Goal: Task Accomplishment & Management: Complete application form

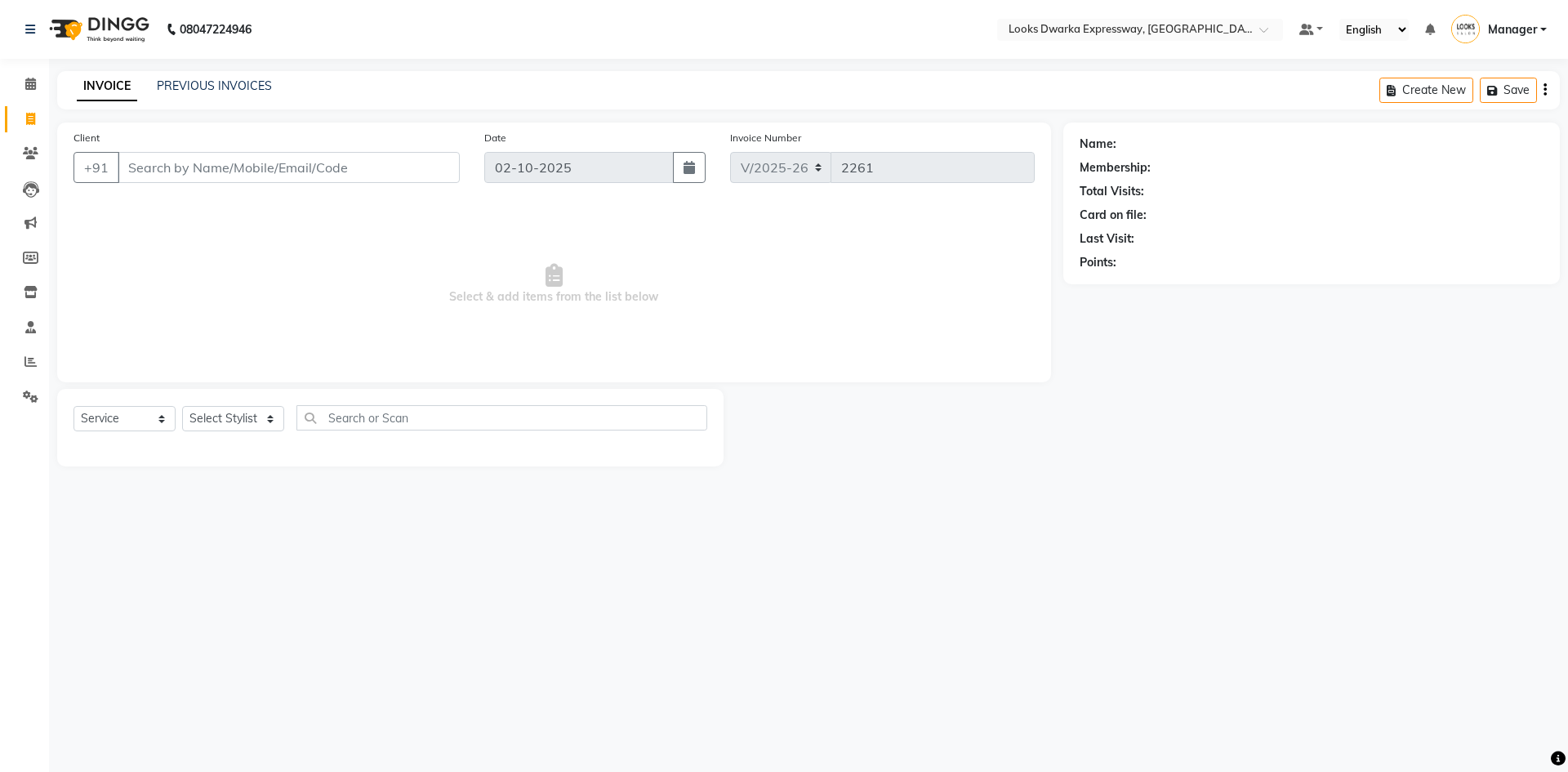
select select "6011"
select select "service"
drag, startPoint x: 209, startPoint y: 127, endPoint x: 249, endPoint y: 151, distance: 46.6
click at [246, 147] on div "Client +91 Date 02-10-2025 Invoice Number V/2025 V/2025-26 2261 Select & add it…" at bounding box center [554, 252] width 994 height 260
click at [166, 176] on input "Client" at bounding box center [288, 167] width 342 height 31
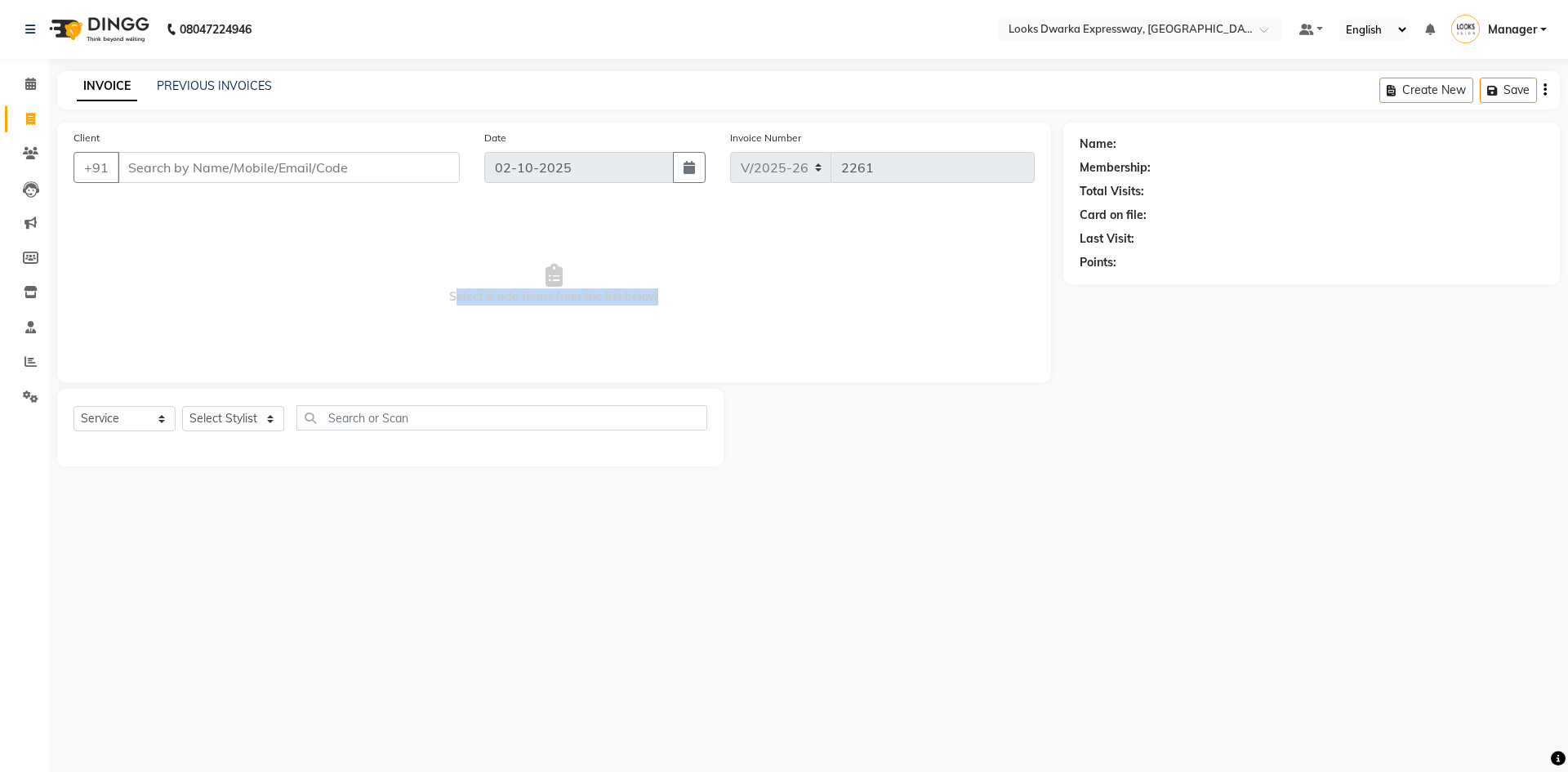
click at [135, 400] on div "Client +91 Date 02-10-2025 Invoice Number V/2025 V/2025-26 2261 Select & add it…" at bounding box center [554, 294] width 1019 height 344
click at [333, 180] on input "Client" at bounding box center [288, 167] width 342 height 31
type input "a"
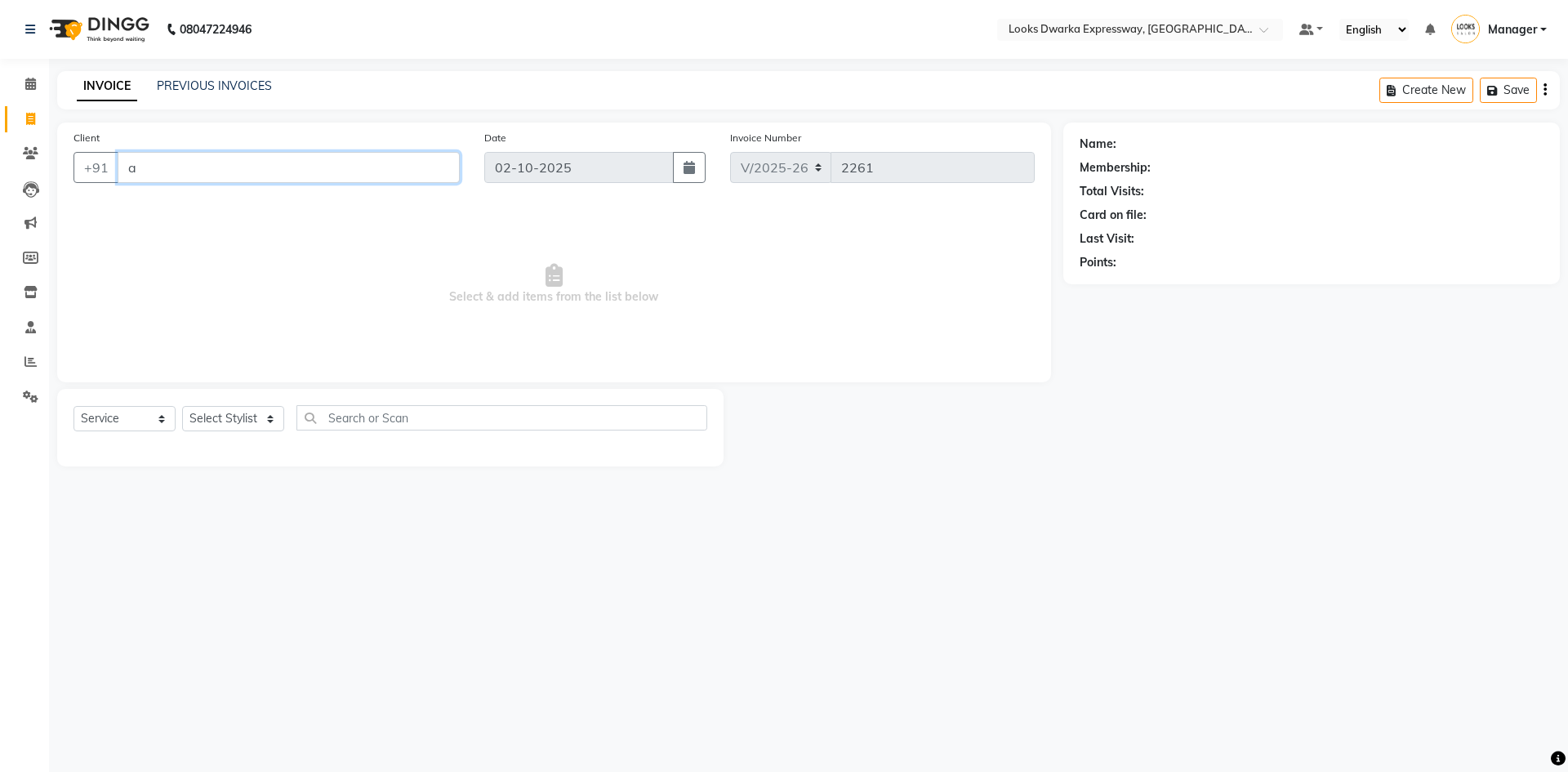
type input "a"
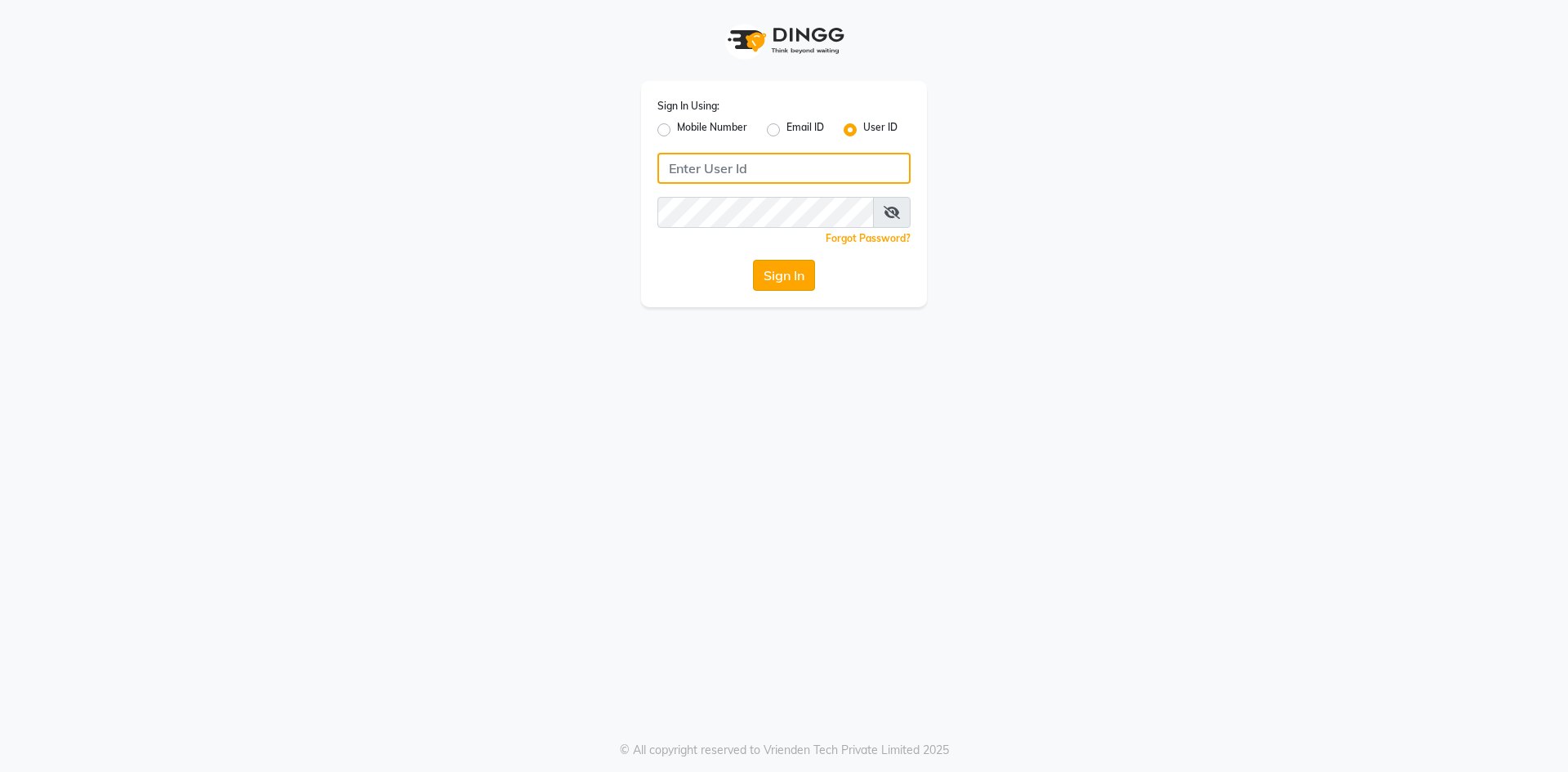
type input "e2600-01"
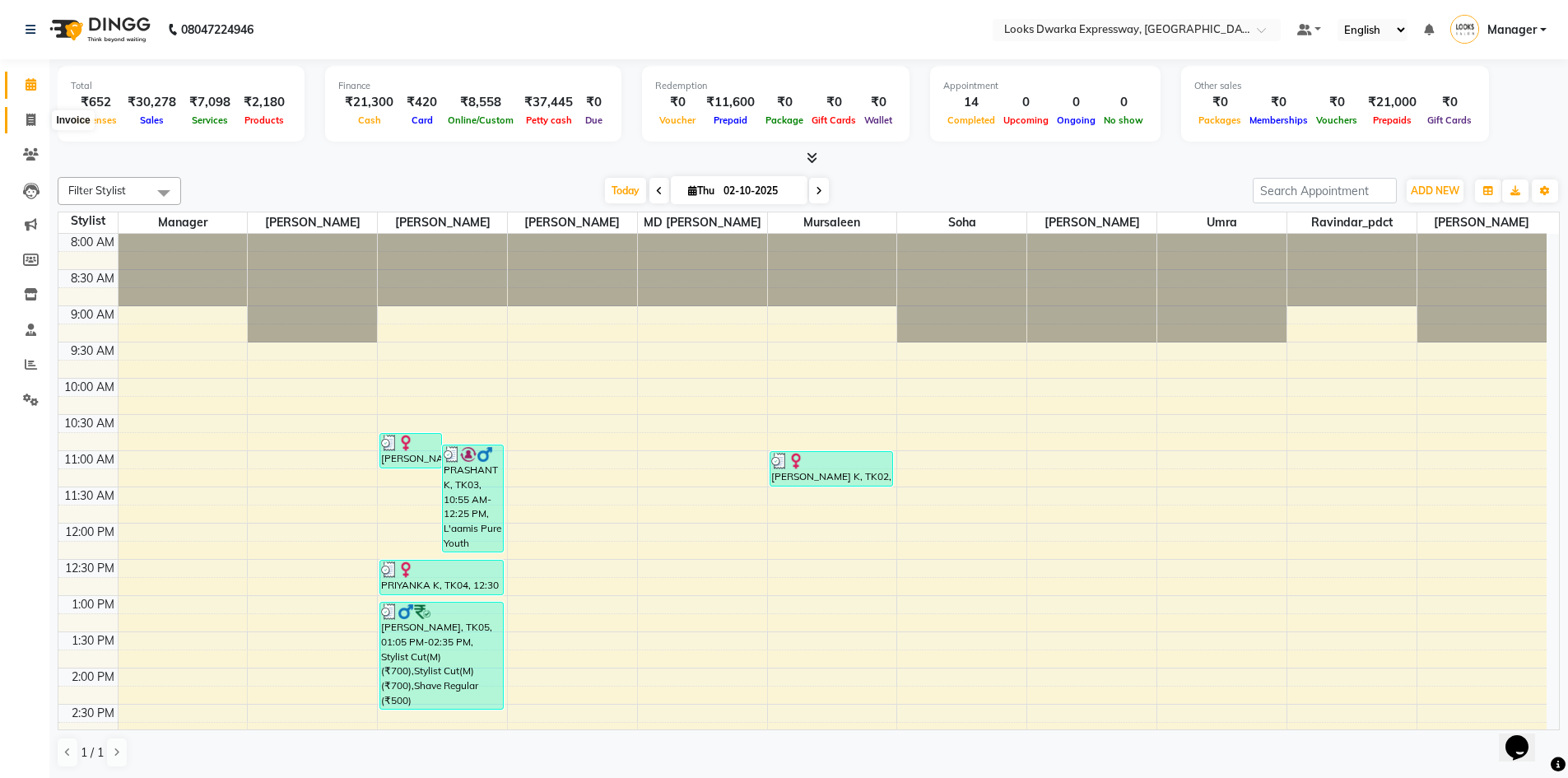
drag, startPoint x: 29, startPoint y: 117, endPoint x: 89, endPoint y: 115, distance: 60.0
click at [31, 117] on icon at bounding box center [31, 119] width 9 height 12
select select "service"
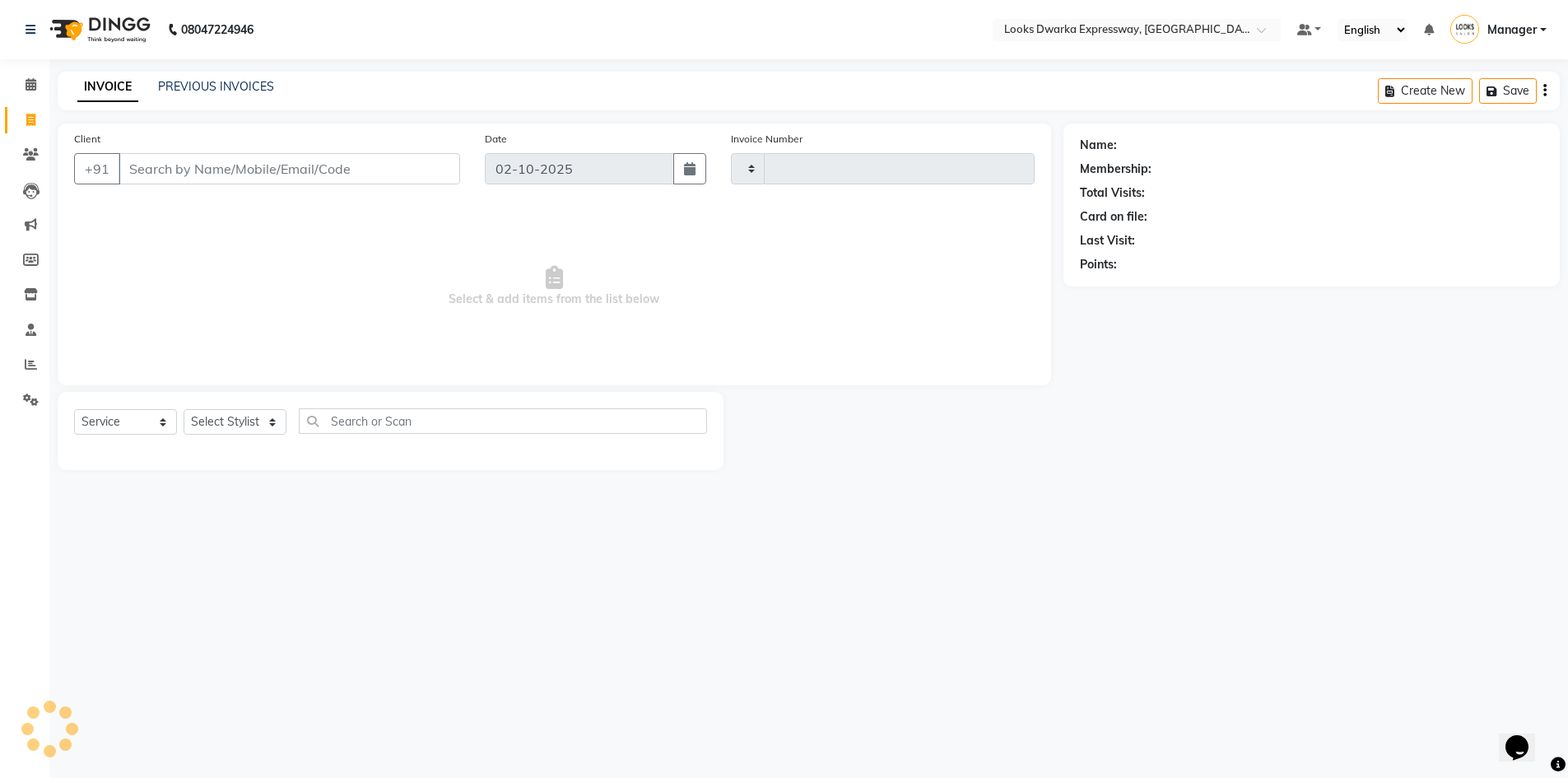
type input "2261"
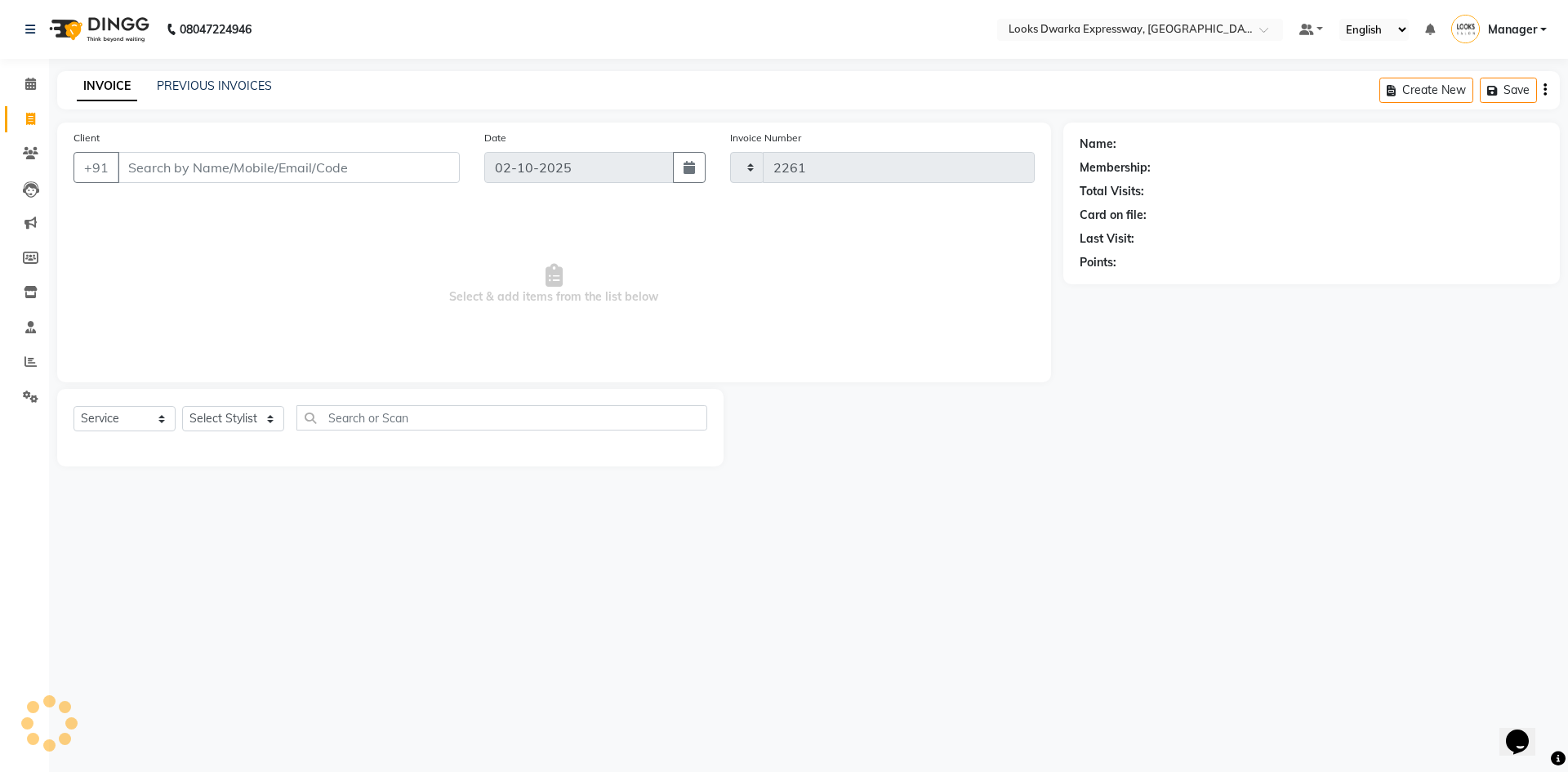
select select "6011"
click at [240, 166] on input "Client" at bounding box center [288, 167] width 342 height 31
type input "a"
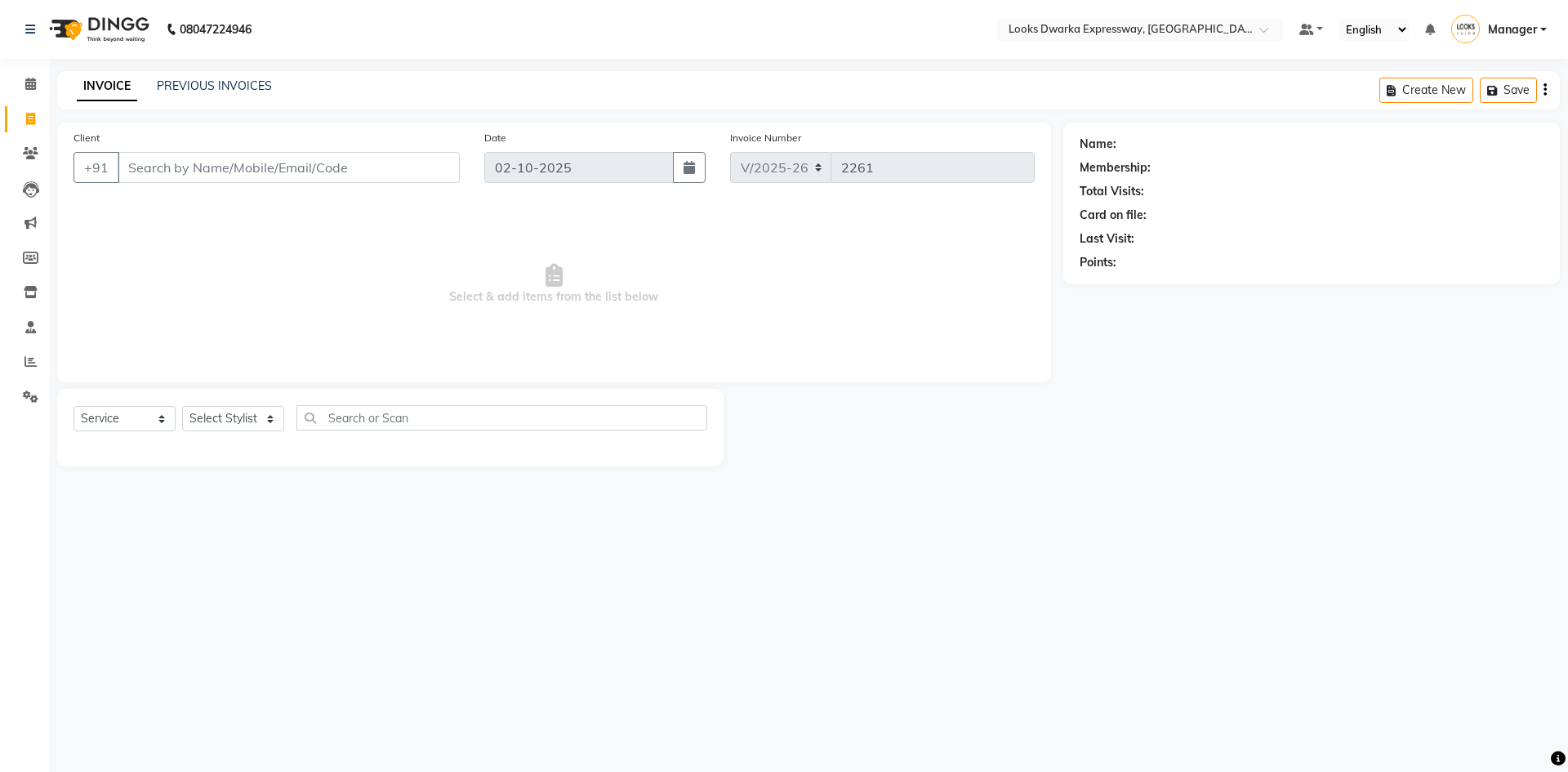
type input "a"
click at [229, 183] on div "Client +91" at bounding box center [267, 162] width 411 height 67
click at [248, 177] on input "Client" at bounding box center [288, 167] width 342 height 31
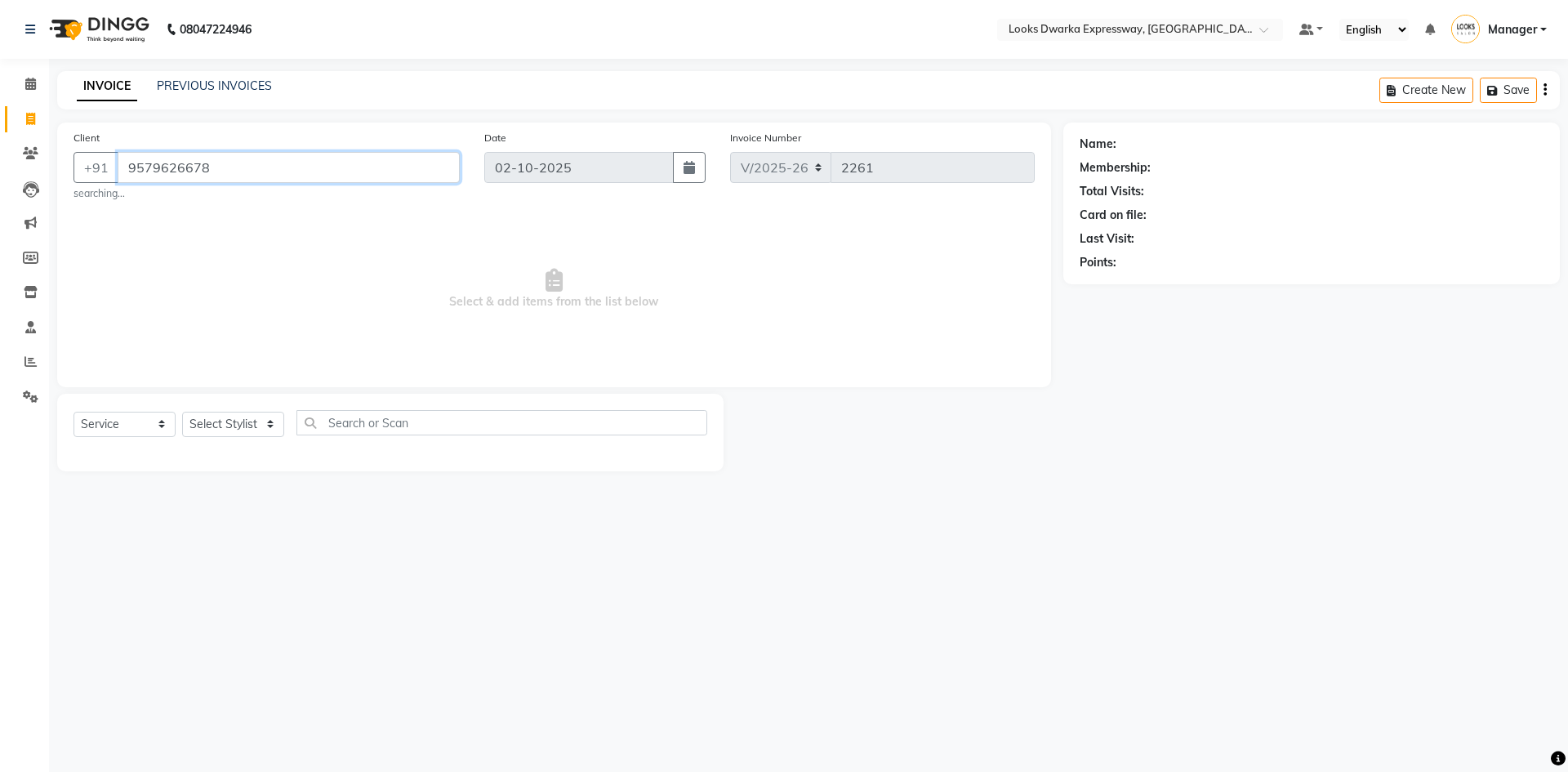
type input "9579626678"
select select "1: Object"
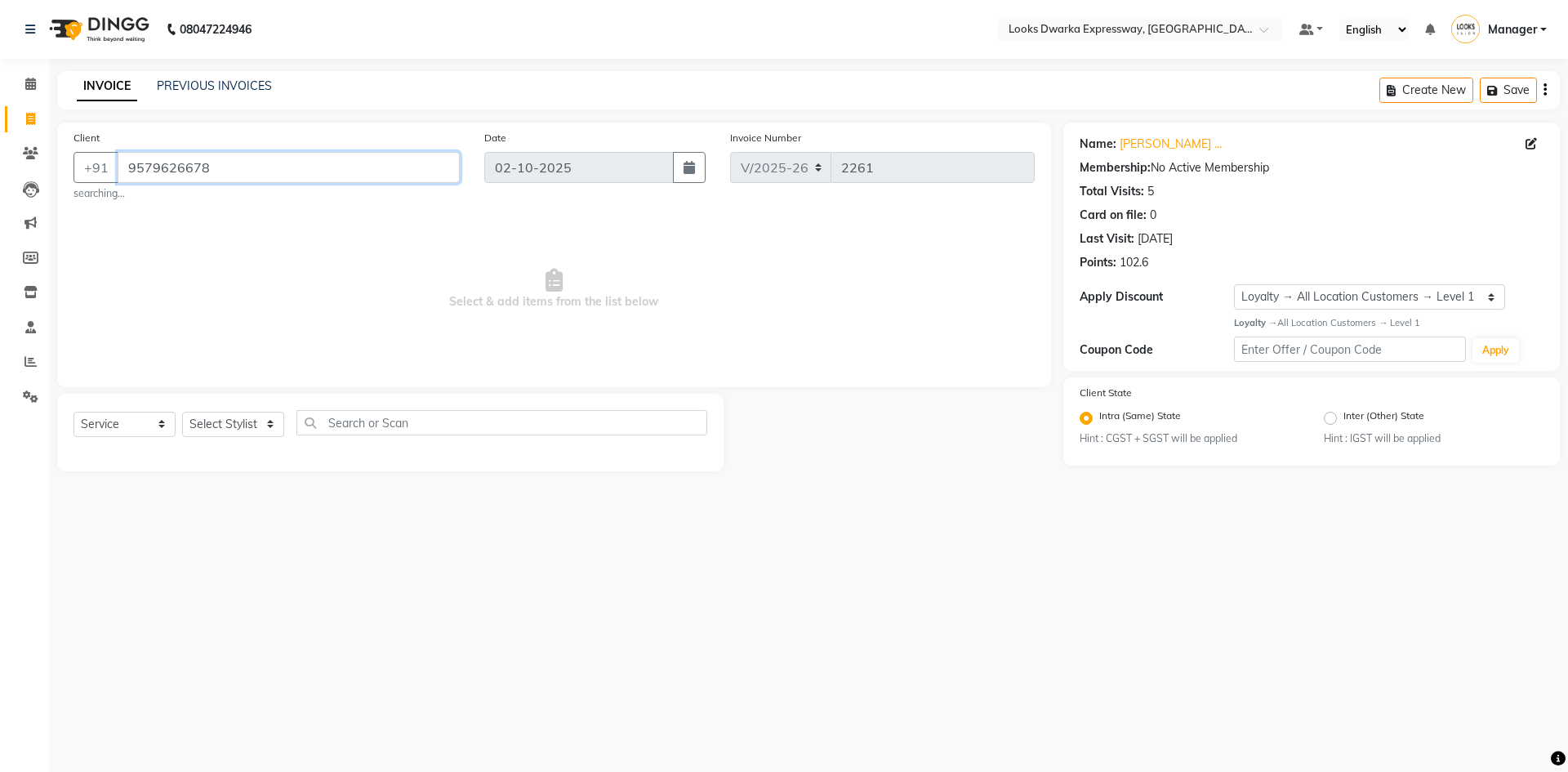
click at [249, 172] on input "9579626678" at bounding box center [288, 167] width 342 height 31
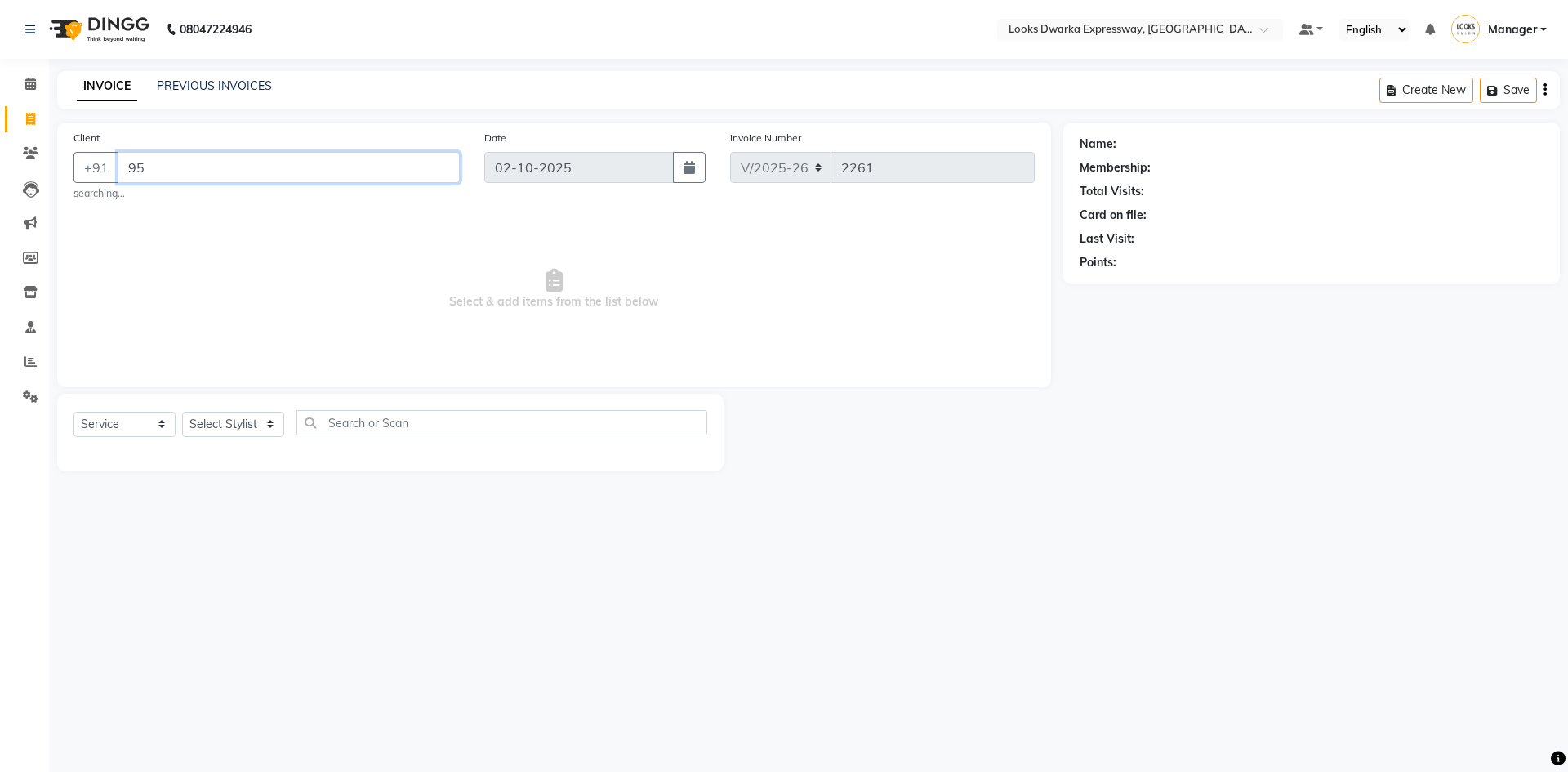
type input "9"
type input "a"
click at [310, 157] on input "Client" at bounding box center [288, 167] width 342 height 31
type input "a"
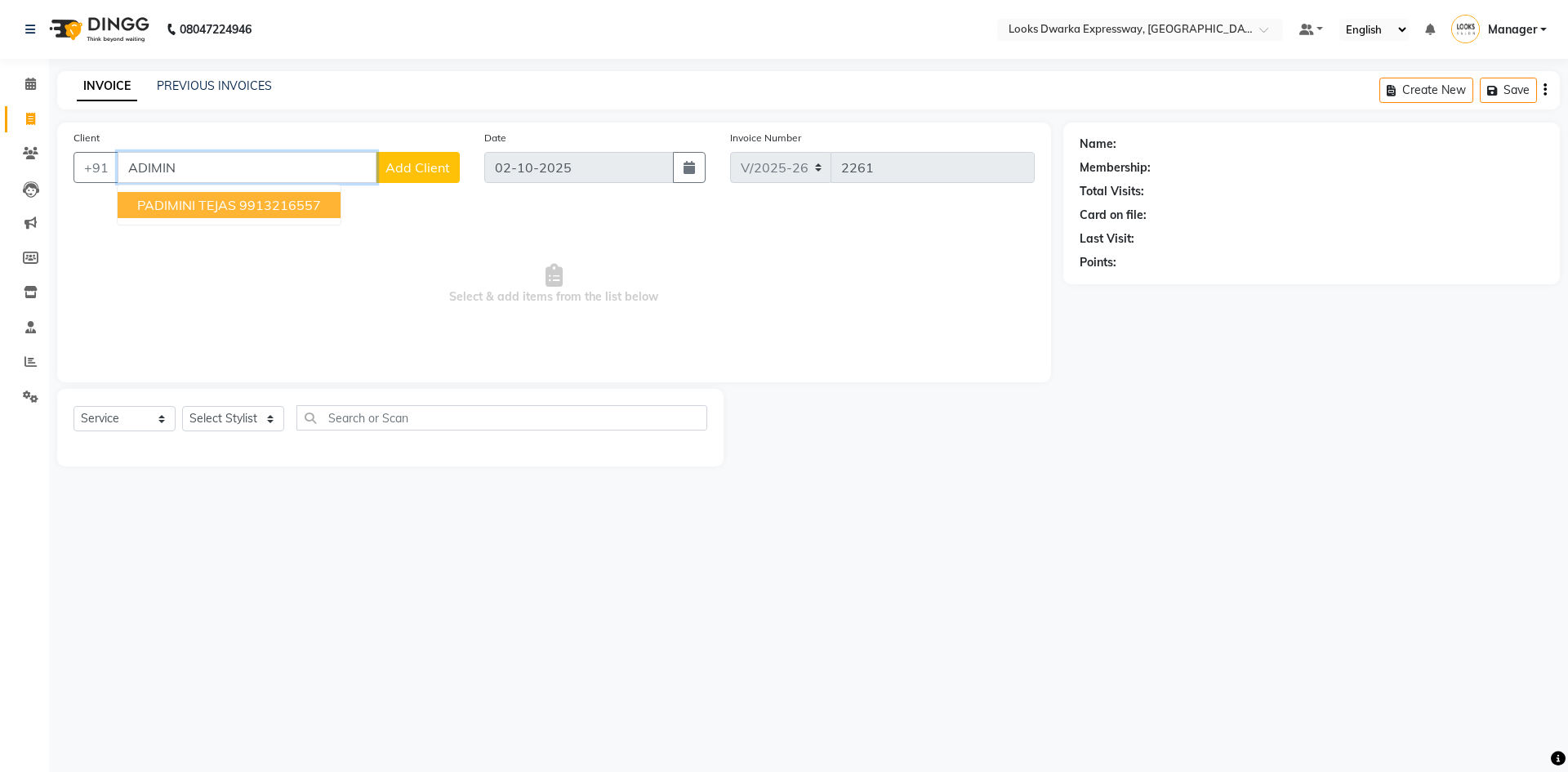
click at [226, 167] on input "ADIMIN" at bounding box center [247, 167] width 259 height 31
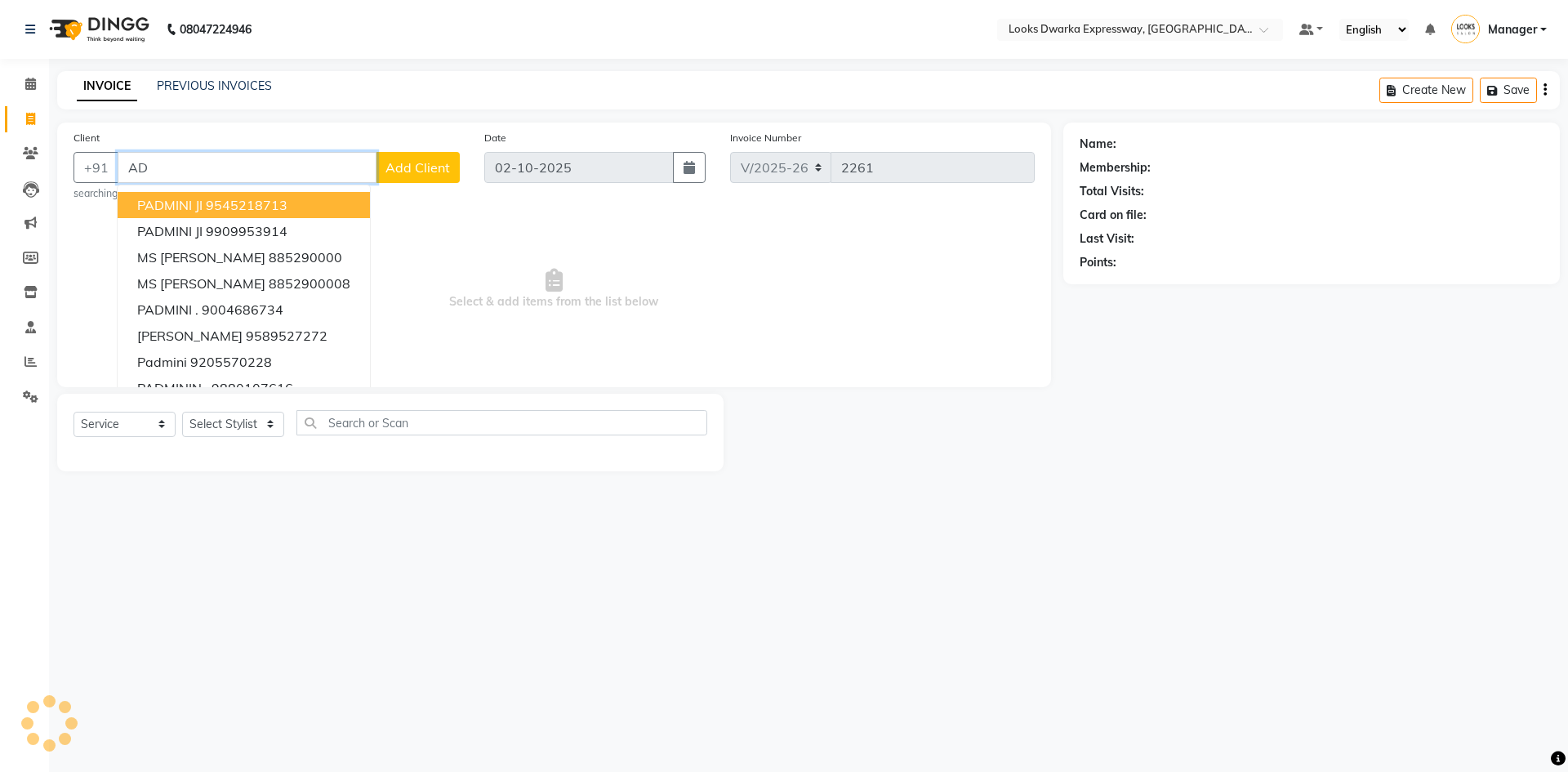
type input "A"
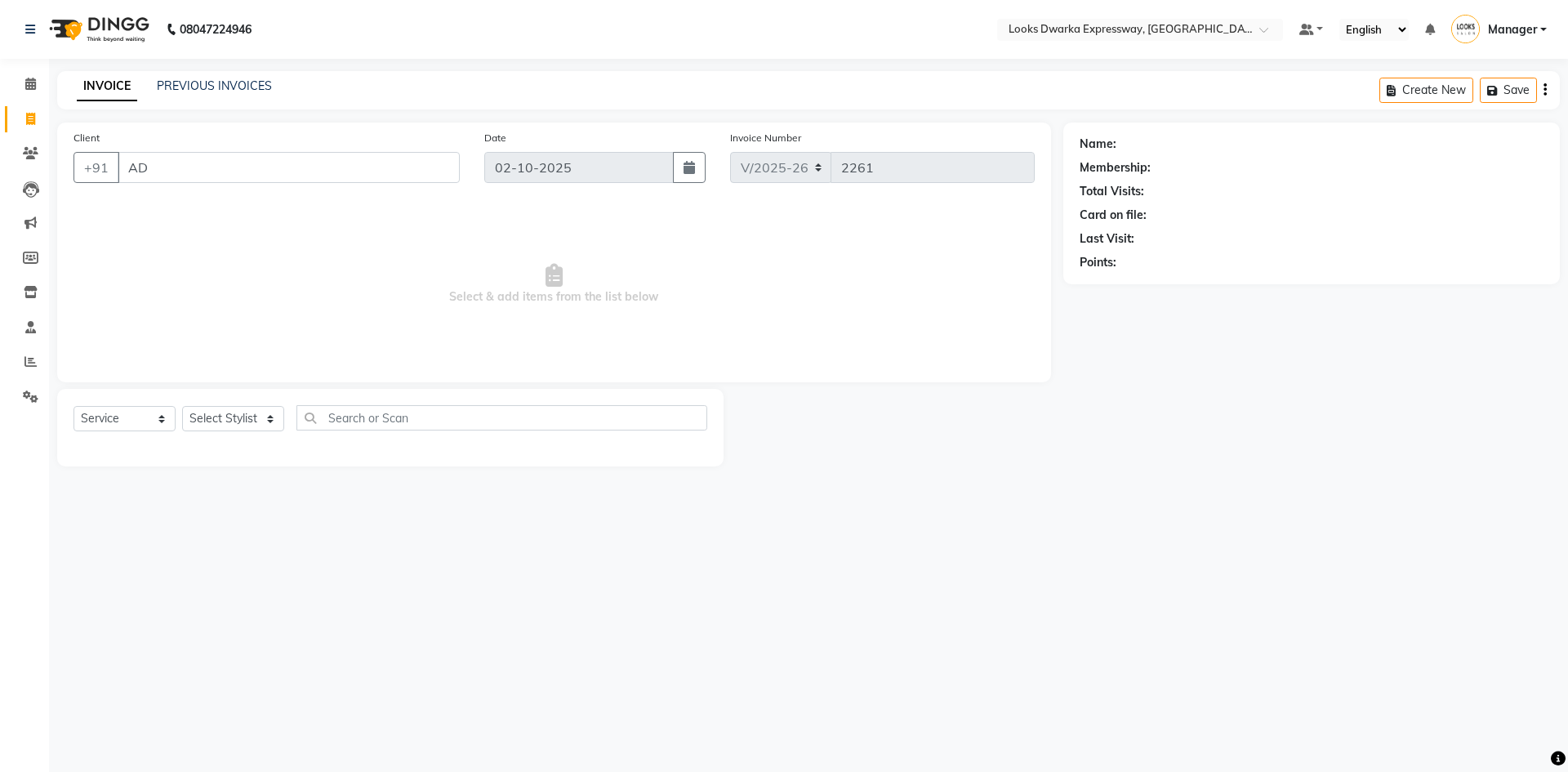
click at [236, 184] on div "Client +91 AD" at bounding box center [267, 162] width 411 height 67
click at [241, 166] on input "AD" at bounding box center [288, 167] width 342 height 31
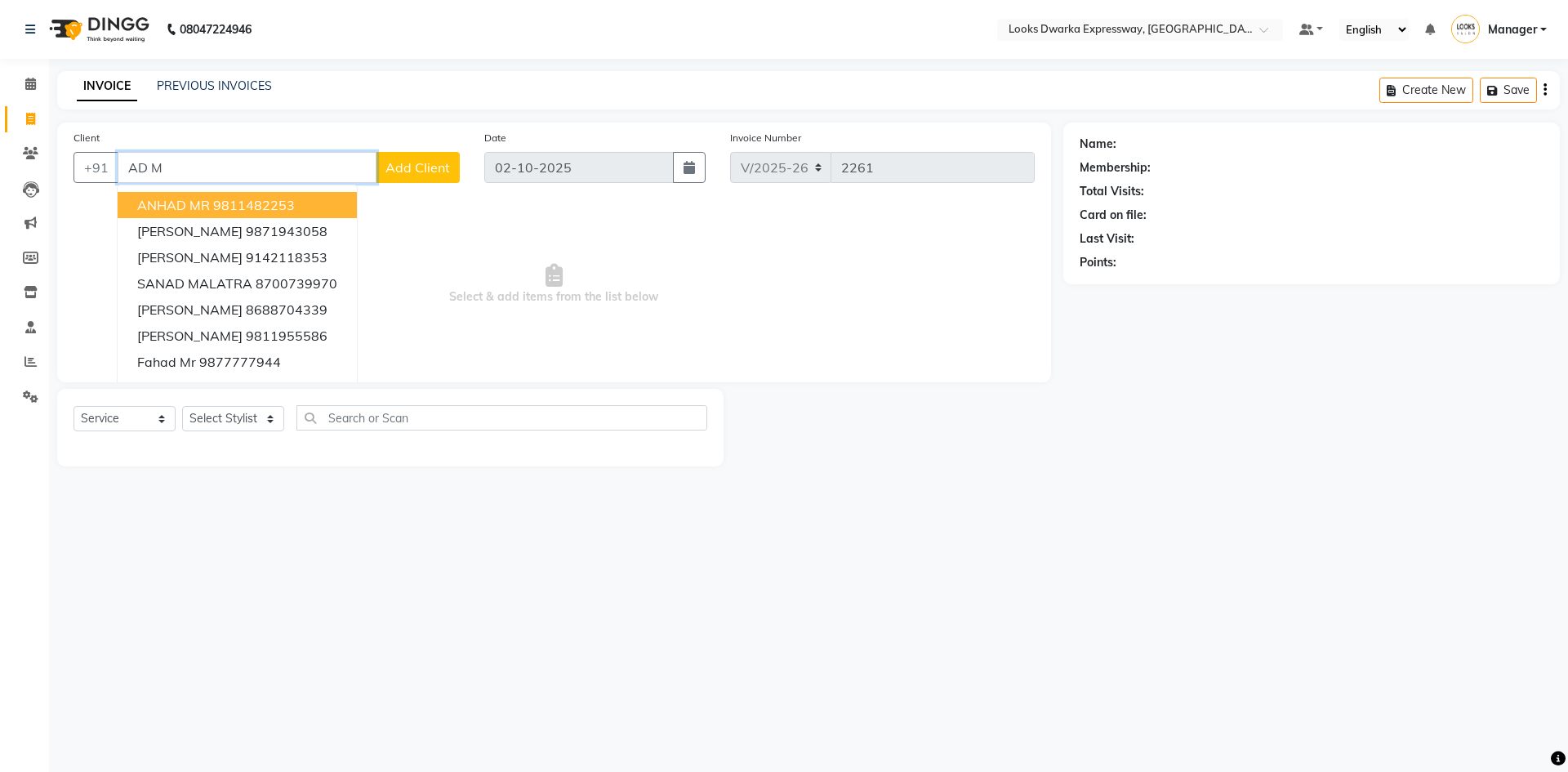
click at [270, 160] on input "AD M" at bounding box center [247, 167] width 259 height 31
click at [166, 163] on input "AD M" at bounding box center [247, 167] width 259 height 31
type input "A"
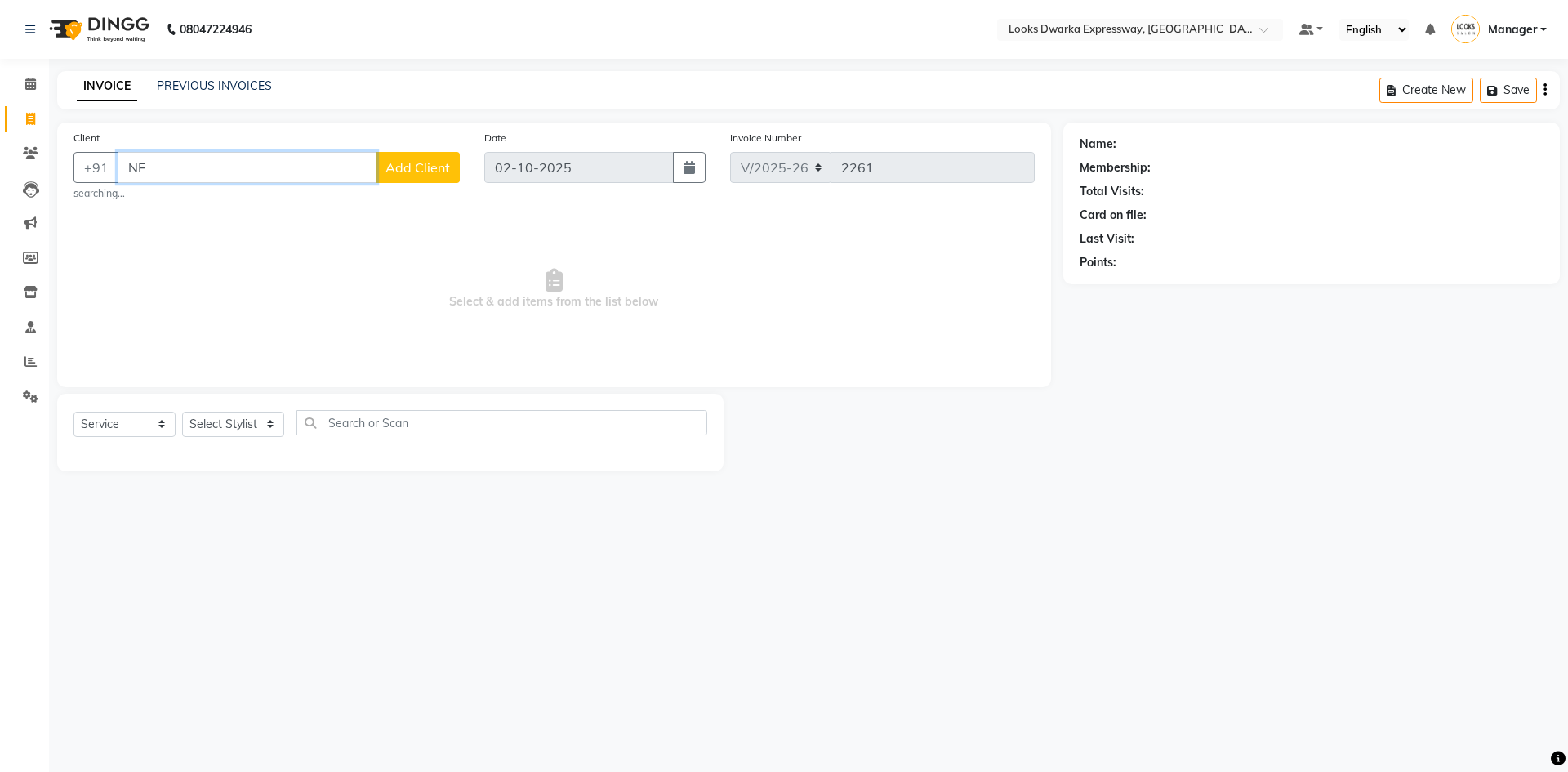
type input "N"
